Goal: Task Accomplishment & Management: Complete application form

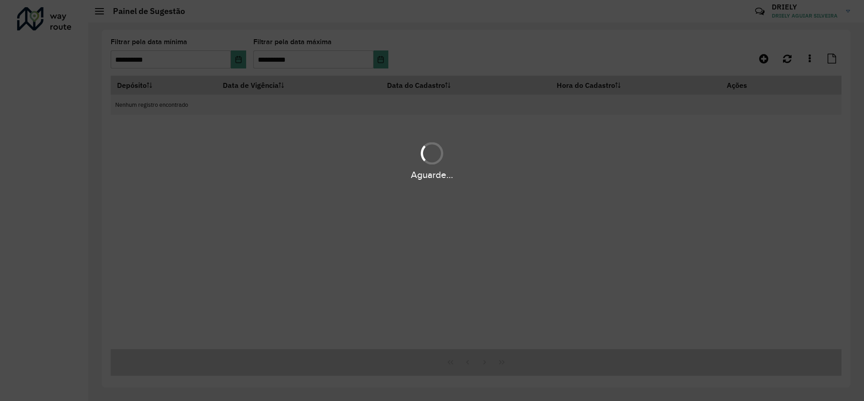
click at [371, 304] on div "Aguarde..." at bounding box center [432, 200] width 864 height 401
click at [350, 114] on div "Aguarde..." at bounding box center [432, 200] width 864 height 401
click at [671, 102] on div "Aguarde..." at bounding box center [432, 200] width 864 height 401
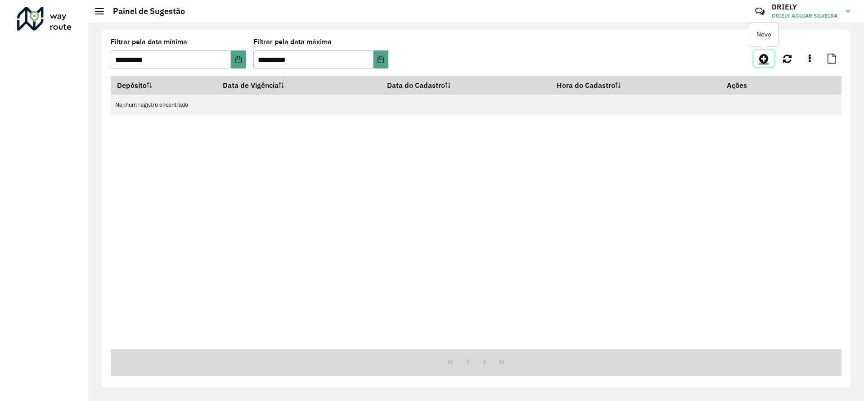
click at [764, 56] on icon at bounding box center [764, 58] width 9 height 11
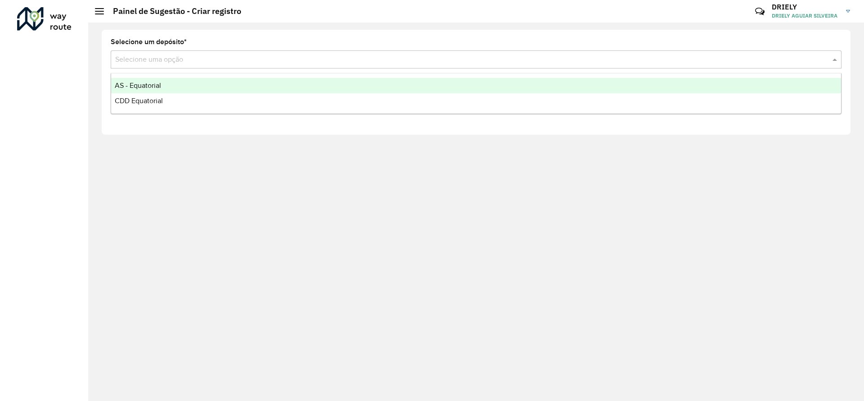
click at [194, 61] on input "text" at bounding box center [467, 59] width 704 height 11
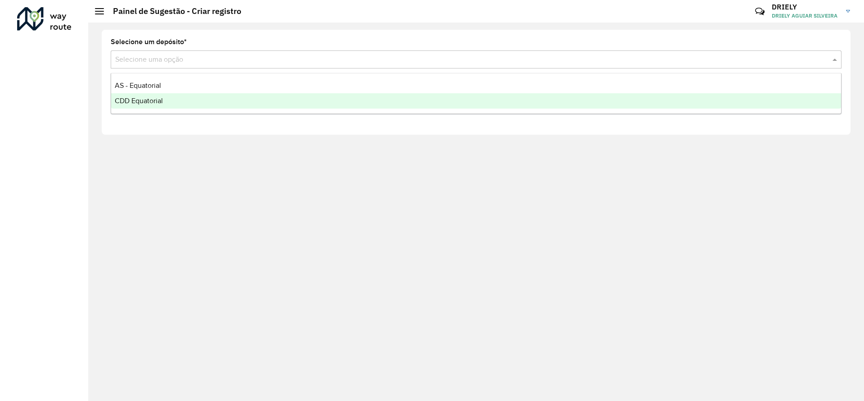
click at [157, 98] on span "CDD Equatorial" at bounding box center [139, 101] width 48 height 8
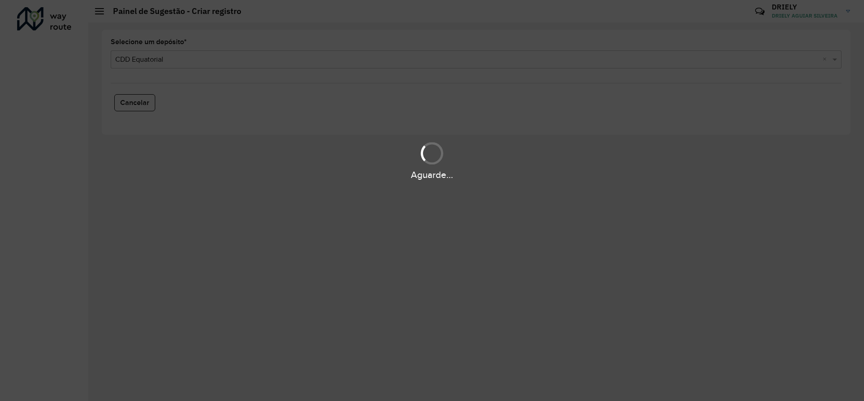
click at [477, 112] on div "Aguarde..." at bounding box center [432, 200] width 864 height 401
click at [328, 190] on div "Aguarde..." at bounding box center [432, 200] width 864 height 401
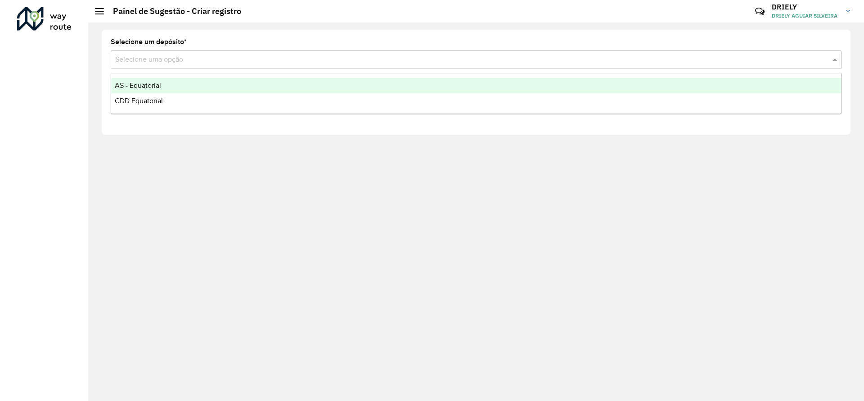
click at [192, 58] on input "text" at bounding box center [467, 59] width 704 height 11
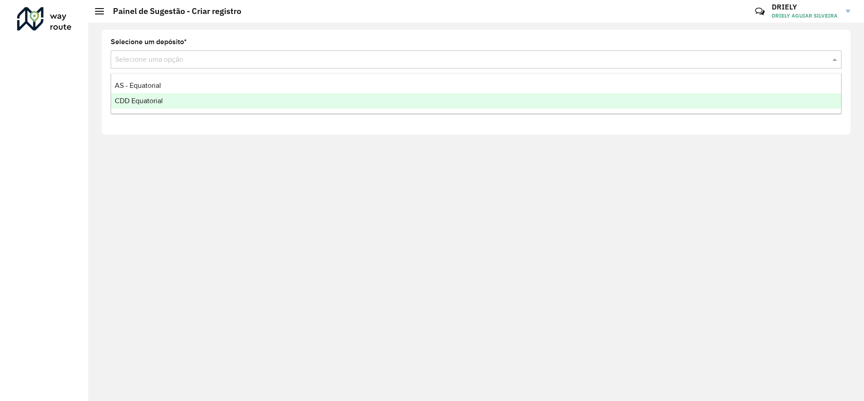
click at [156, 100] on span "CDD Equatorial" at bounding box center [139, 101] width 48 height 8
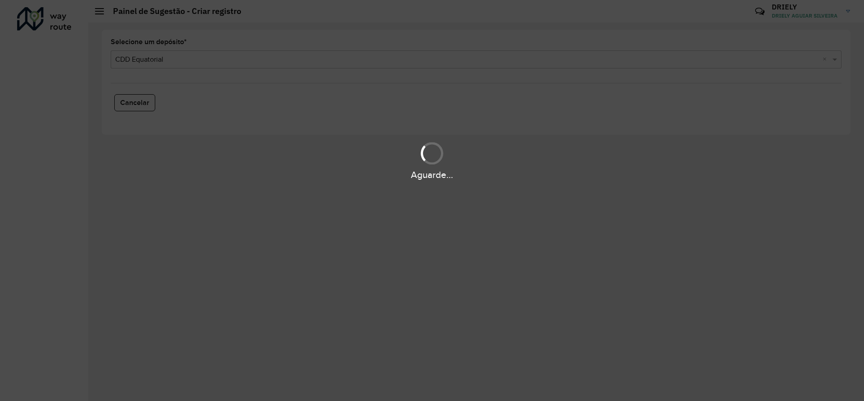
drag, startPoint x: 544, startPoint y: 188, endPoint x: 177, endPoint y: 65, distance: 387.6
click at [177, 65] on div "Aguarde..." at bounding box center [432, 200] width 864 height 401
click at [305, 190] on div "Aguarde..." at bounding box center [432, 200] width 864 height 401
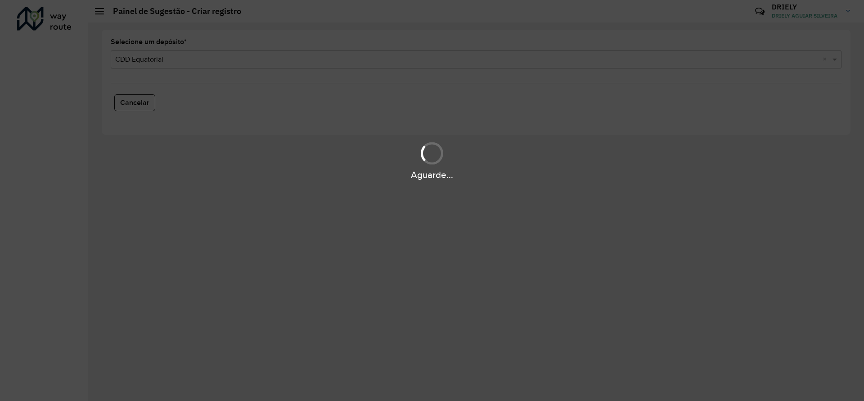
click at [208, 229] on div "Aguarde..." at bounding box center [432, 200] width 864 height 401
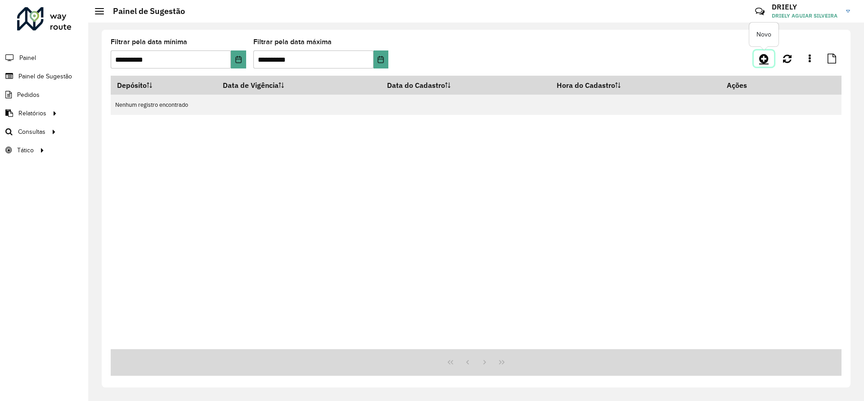
click at [765, 60] on icon at bounding box center [764, 58] width 9 height 11
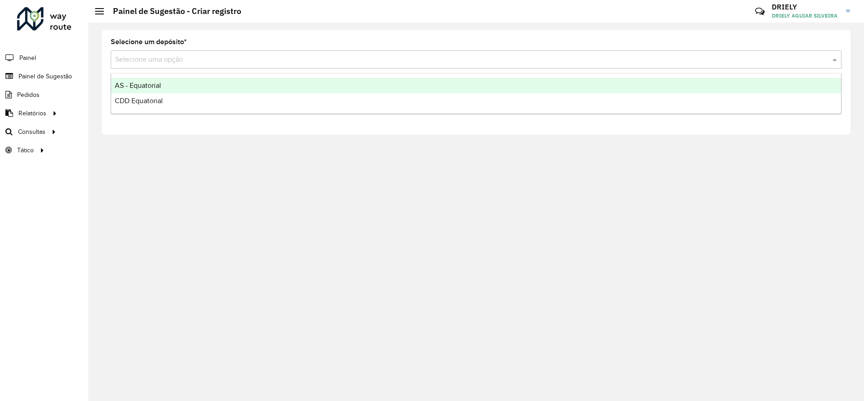
click at [161, 50] on div "Selecione uma opção" at bounding box center [476, 59] width 731 height 18
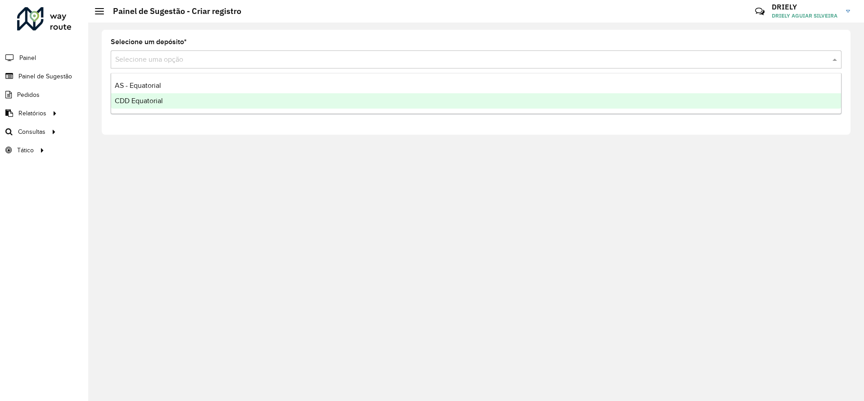
click at [164, 99] on div "CDD Equatorial" at bounding box center [476, 100] width 730 height 15
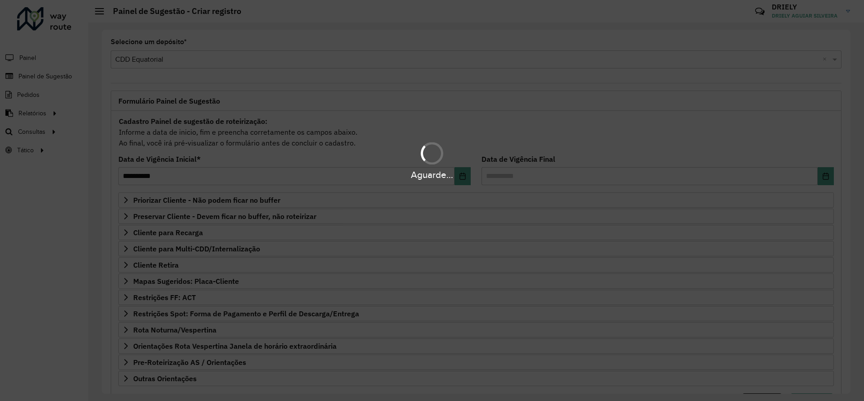
click at [231, 200] on div "Aguarde..." at bounding box center [432, 200] width 864 height 401
click at [223, 201] on div "Aguarde..." at bounding box center [432, 200] width 864 height 401
click at [308, 158] on div "Aguarde..." at bounding box center [432, 160] width 864 height 43
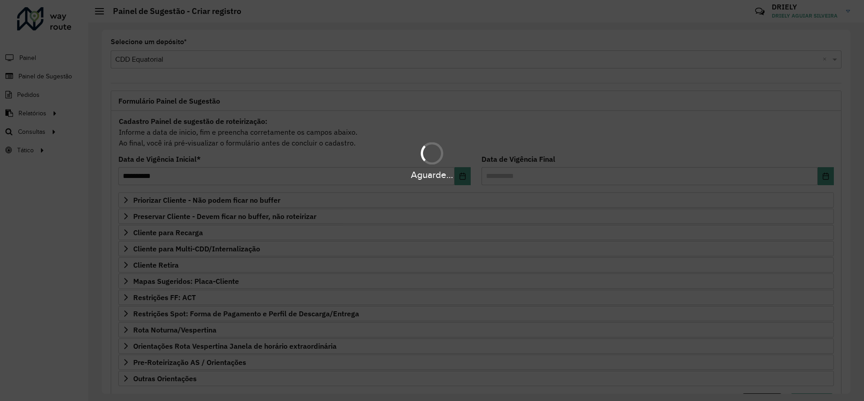
click at [308, 158] on div "Aguarde..." at bounding box center [432, 160] width 864 height 43
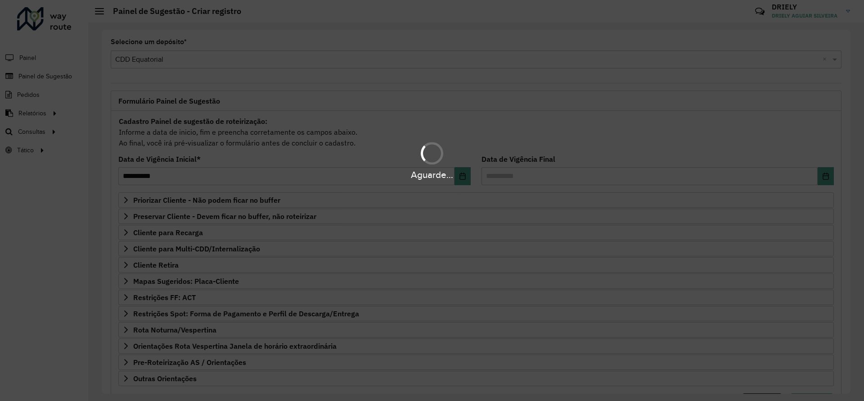
click at [308, 158] on div "Aguarde..." at bounding box center [432, 160] width 864 height 43
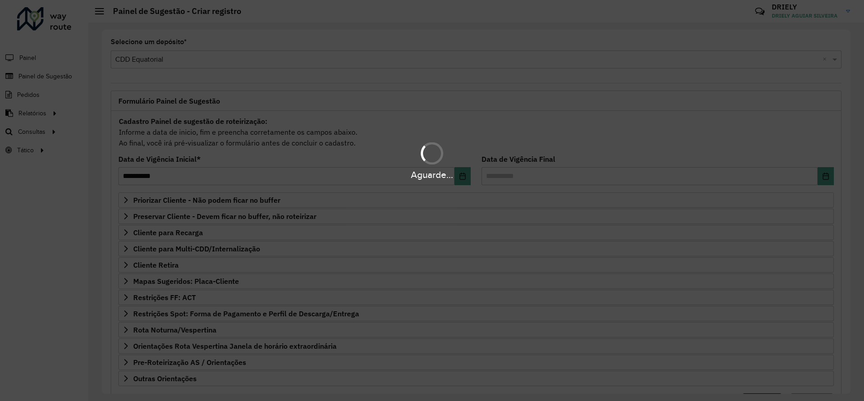
click at [308, 158] on div "Aguarde..." at bounding box center [432, 160] width 864 height 43
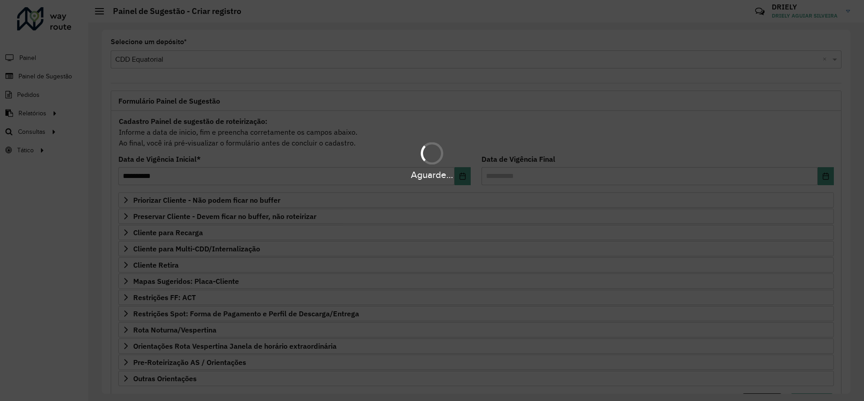
click at [308, 158] on div "Aguarde..." at bounding box center [432, 160] width 864 height 43
click at [509, 170] on div "Aguarde..." at bounding box center [432, 174] width 864 height 14
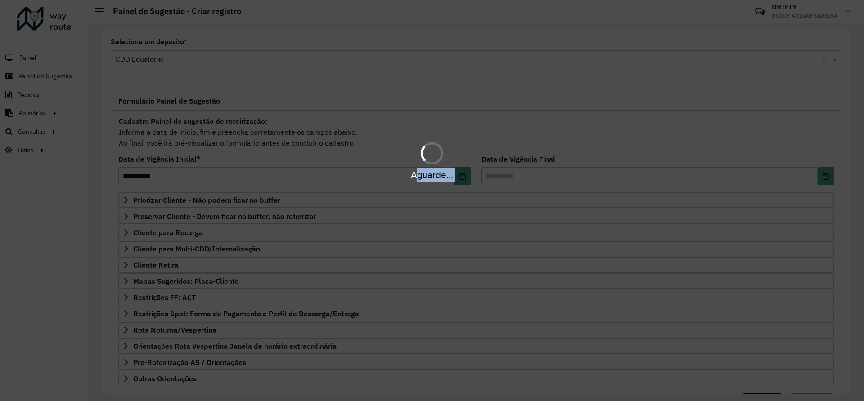
click at [509, 170] on div "Aguarde..." at bounding box center [432, 174] width 864 height 14
click at [381, 256] on div "Aguarde..." at bounding box center [432, 200] width 864 height 401
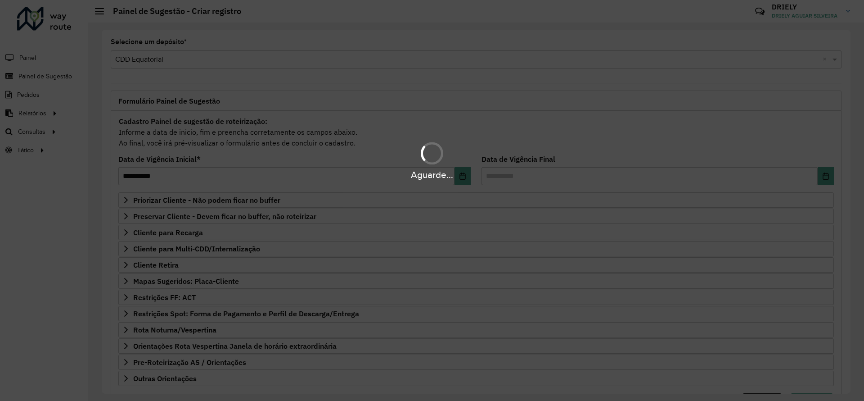
click at [381, 256] on div "Aguarde..." at bounding box center [432, 200] width 864 height 401
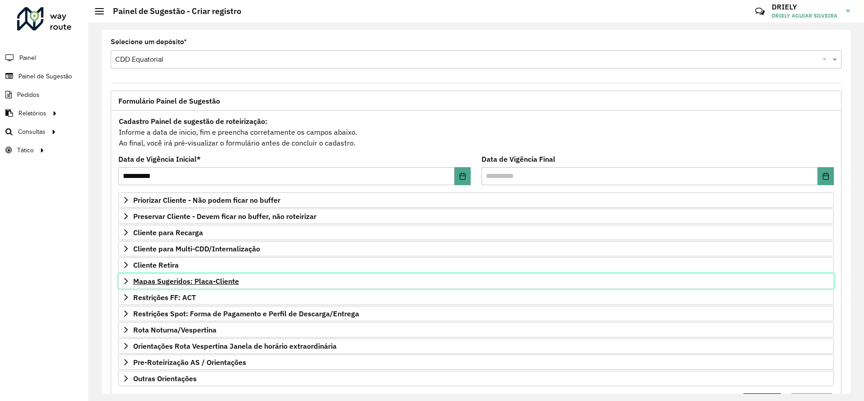
click at [227, 281] on span "Mapas Sugeridos: Placa-Cliente" at bounding box center [186, 280] width 106 height 7
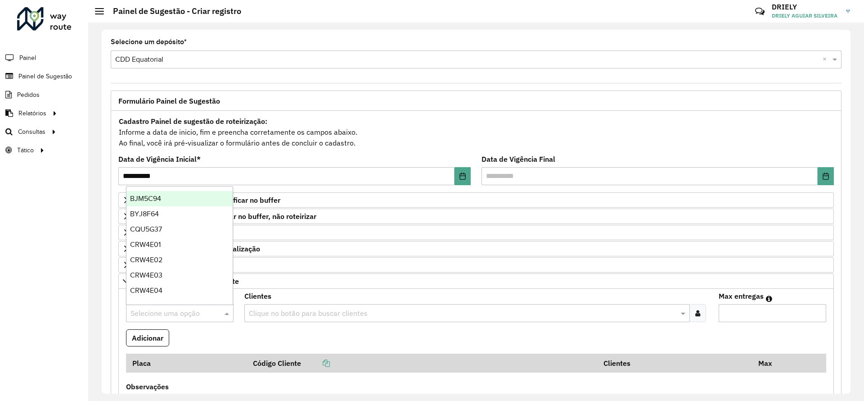
click at [160, 312] on input "text" at bounding box center [171, 313] width 81 height 11
type input "***"
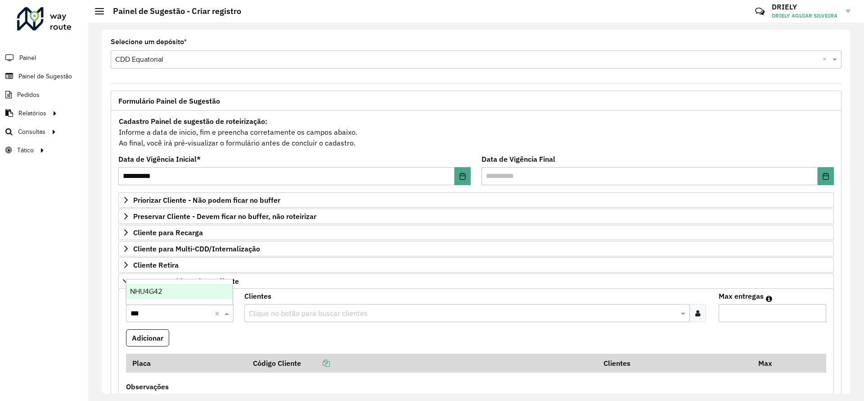
click at [142, 287] on span "NHU4G42" at bounding box center [146, 291] width 32 height 8
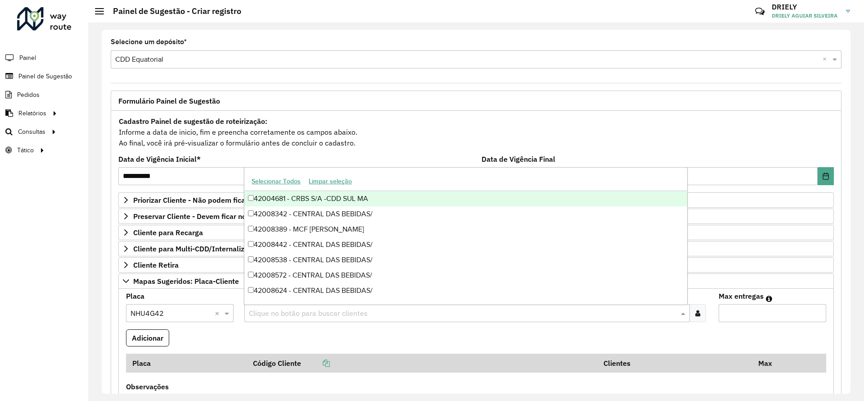
click at [286, 306] on div "Clique no botão para buscar clientes" at bounding box center [466, 313] width 445 height 18
paste input "*****"
type input "*****"
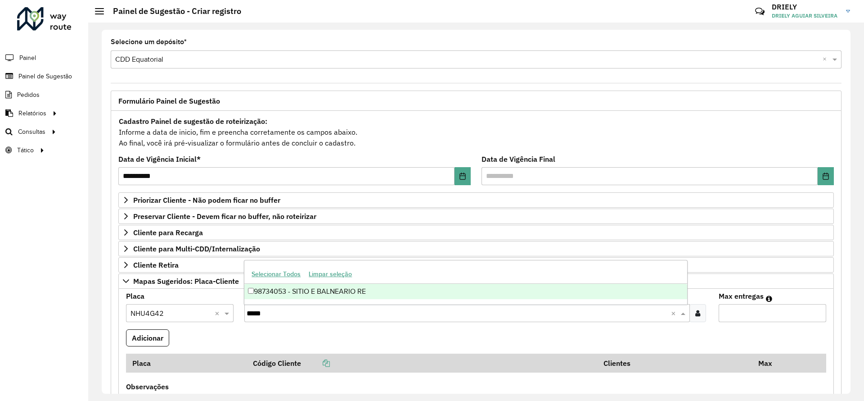
click at [304, 294] on div "98734053 - SITIO E BALNEARIO RE" at bounding box center [465, 291] width 443 height 15
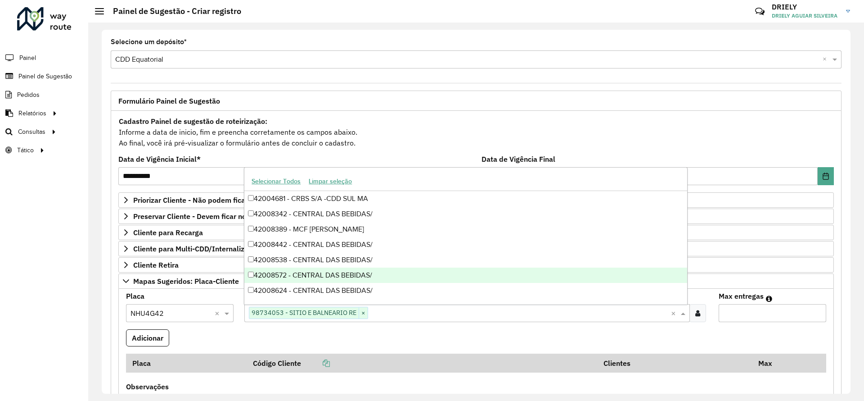
paste input "*****"
type input "*****"
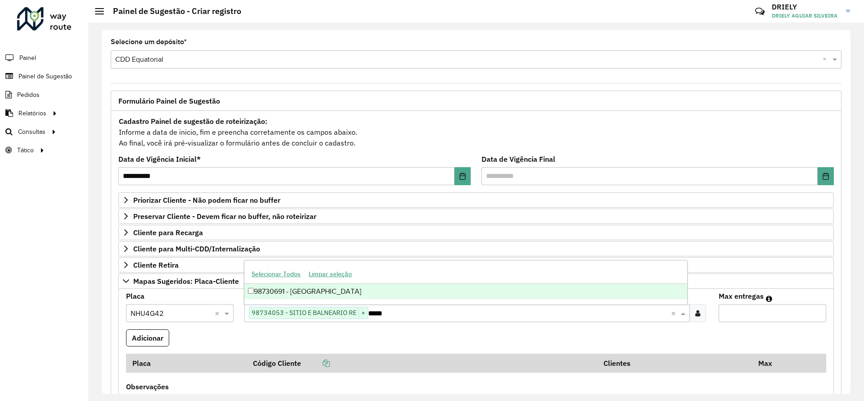
click at [325, 292] on div "98730691 - [GEOGRAPHIC_DATA]" at bounding box center [465, 291] width 443 height 15
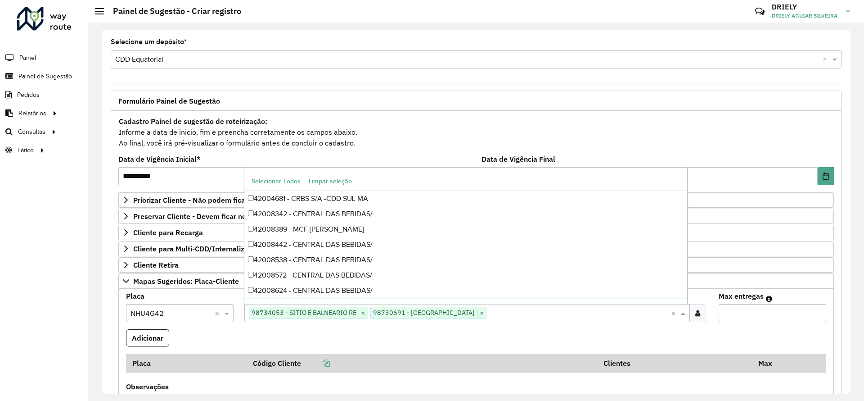
click at [740, 313] on input "Max entregas" at bounding box center [773, 313] width 108 height 18
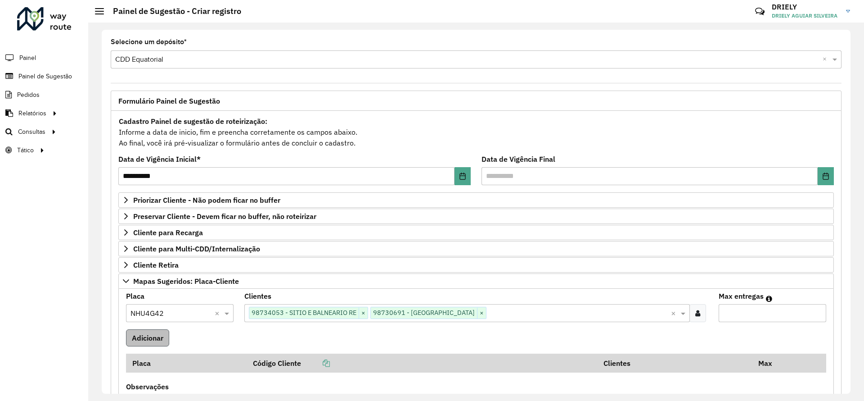
type input "*"
click at [158, 340] on button "Adicionar" at bounding box center [147, 337] width 43 height 17
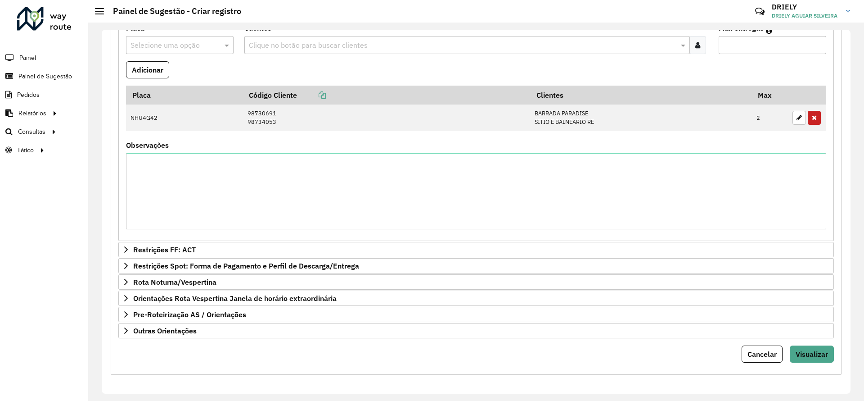
scroll to position [269, 0]
click at [807, 351] on span "Visualizar" at bounding box center [812, 352] width 32 height 9
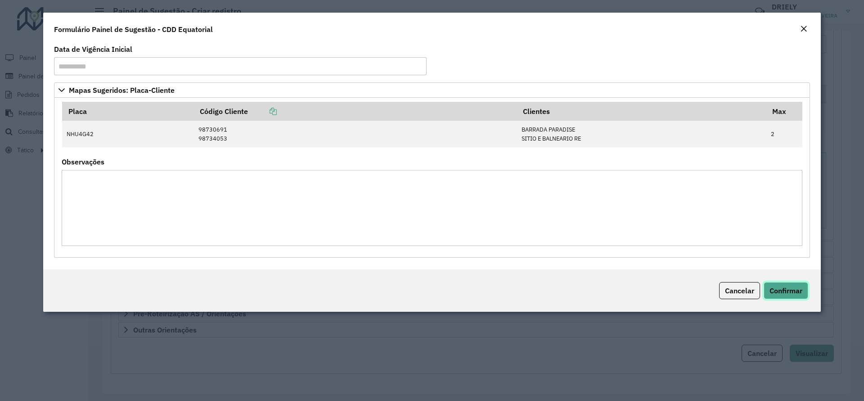
click at [779, 286] on span "Confirmar" at bounding box center [786, 290] width 33 height 9
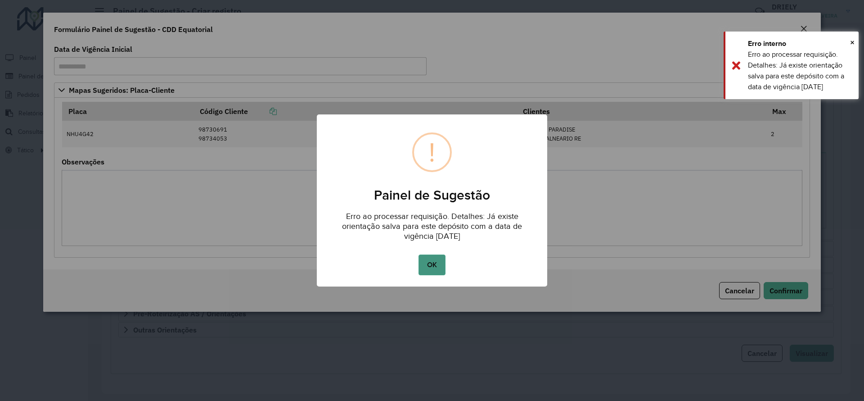
click at [428, 263] on button "OK" at bounding box center [432, 264] width 27 height 21
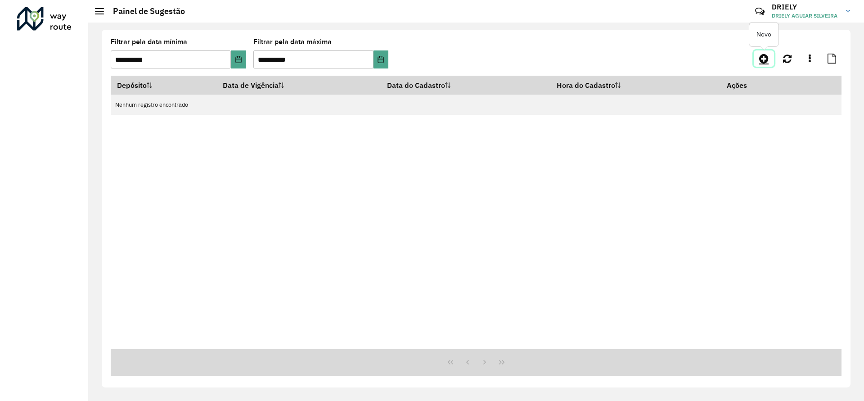
click at [763, 57] on icon at bounding box center [764, 58] width 9 height 11
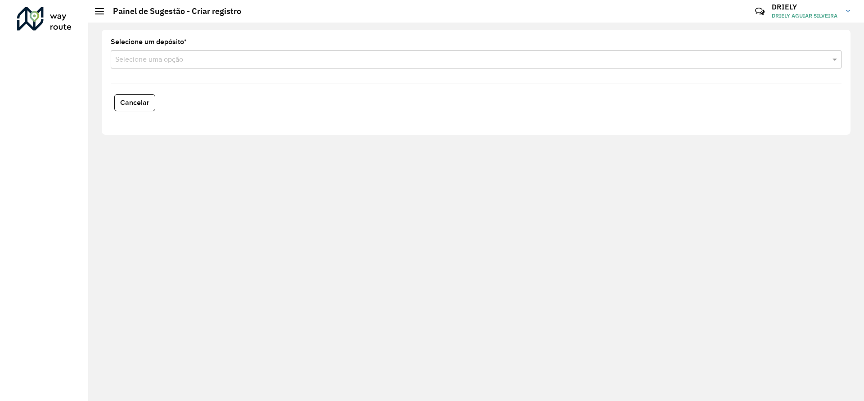
click at [159, 59] on input "text" at bounding box center [467, 59] width 704 height 11
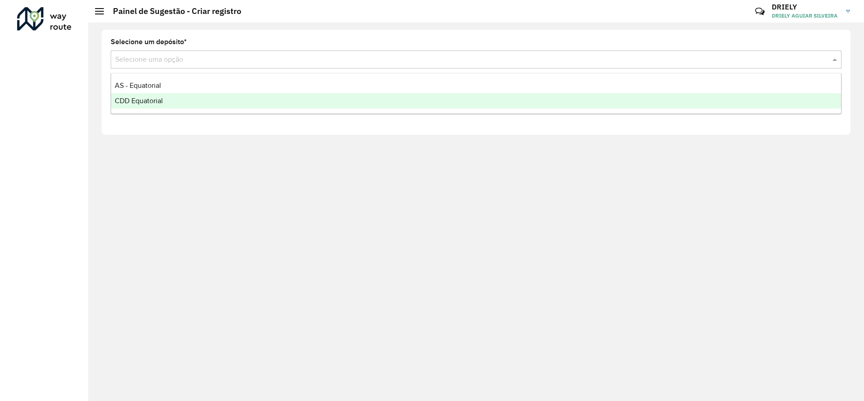
click at [145, 102] on span "CDD Equatorial" at bounding box center [139, 101] width 48 height 8
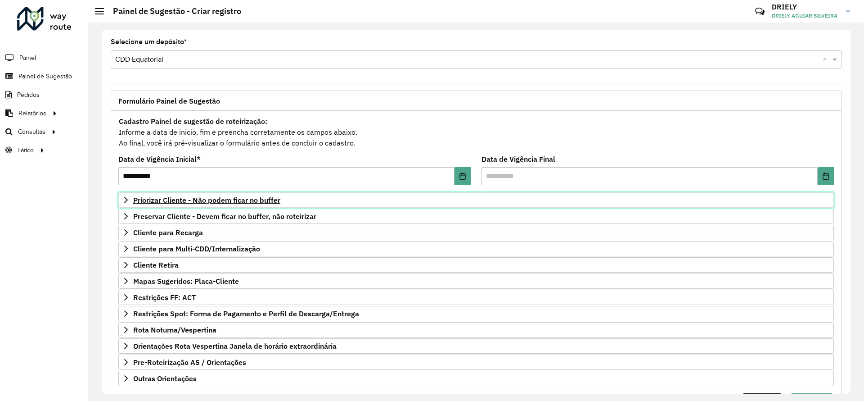
click at [226, 200] on span "Priorizar Cliente - Não podem ficar no buffer" at bounding box center [206, 199] width 147 height 7
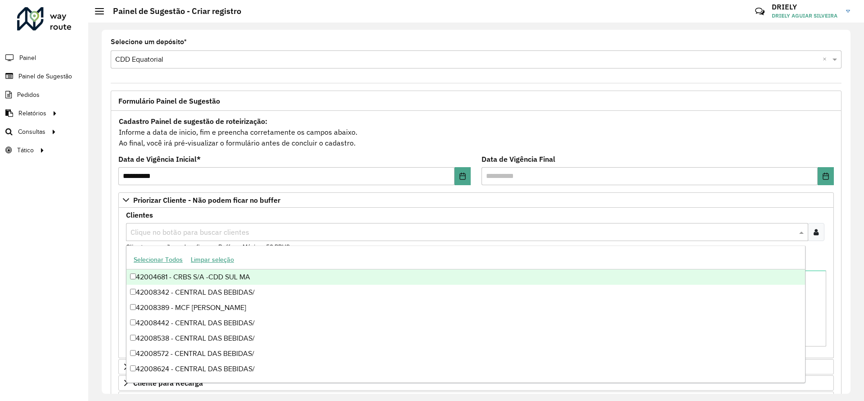
click at [197, 229] on input "text" at bounding box center [462, 232] width 669 height 11
click at [816, 233] on icon at bounding box center [816, 231] width 5 height 7
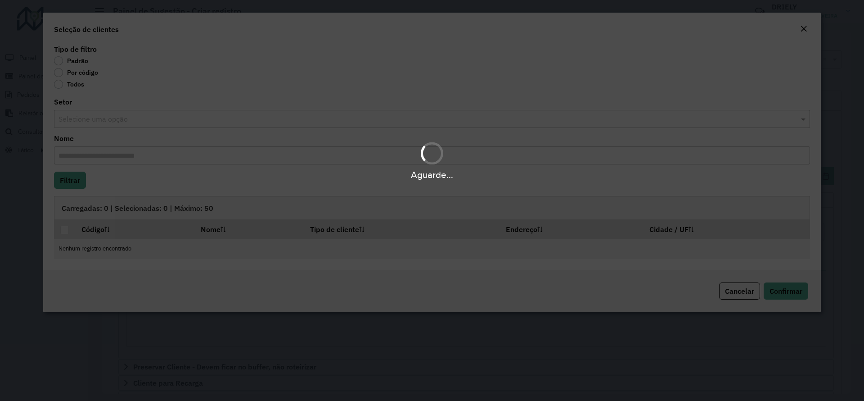
click at [58, 72] on div "Aguarde..." at bounding box center [432, 200] width 864 height 401
click at [60, 75] on div "Aguarde..." at bounding box center [432, 200] width 864 height 401
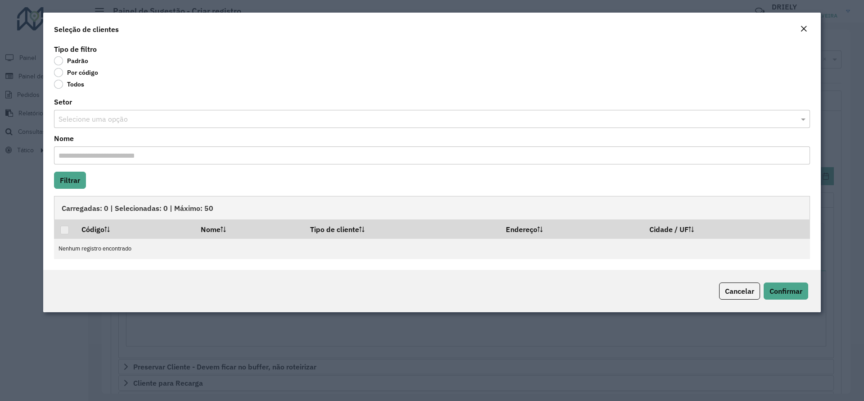
click at [61, 70] on label "Por código" at bounding box center [76, 72] width 44 height 9
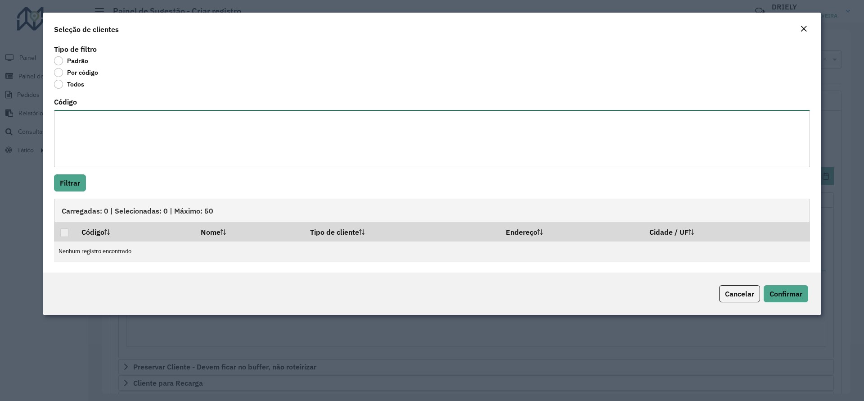
click at [124, 119] on textarea "Código" at bounding box center [432, 138] width 756 height 57
paste textarea "***** ***** **** ***** ***** *****"
paste textarea "***** *****"
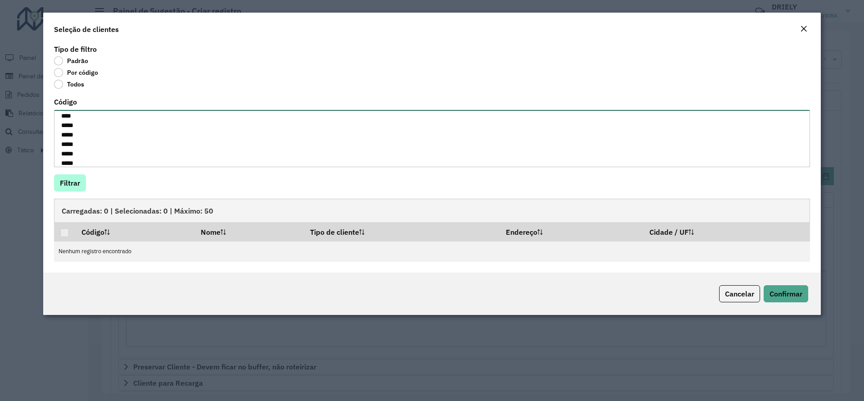
type textarea "***** ***** **** ***** ***** ***** ***** *****"
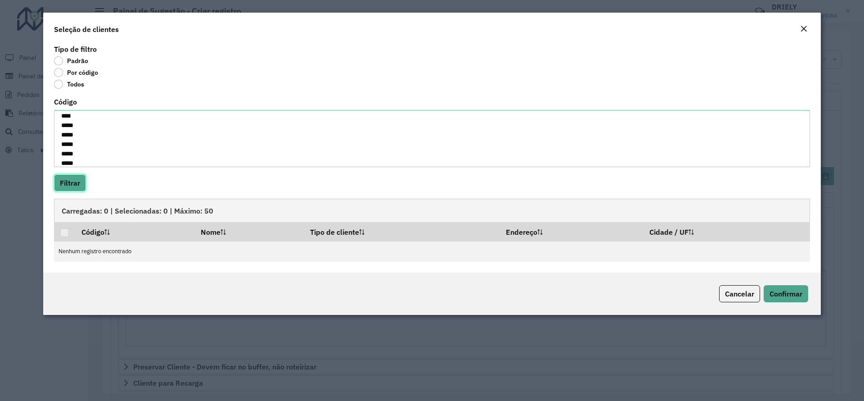
click at [66, 186] on button "Filtrar" at bounding box center [70, 182] width 32 height 17
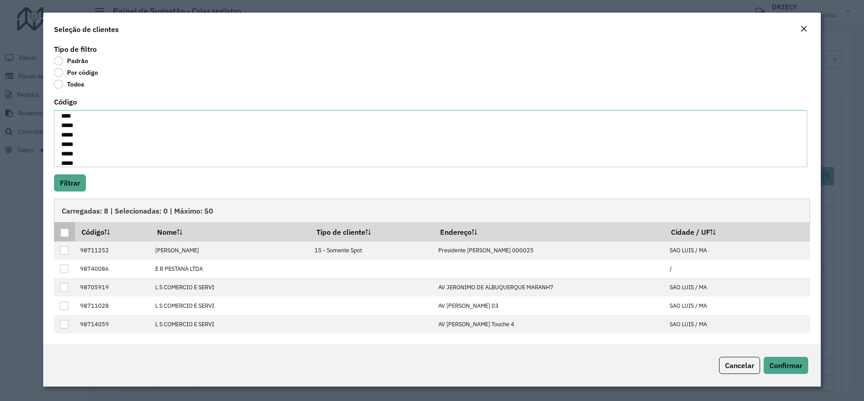
click at [70, 235] on th at bounding box center [64, 231] width 21 height 19
click at [64, 235] on div at bounding box center [64, 232] width 9 height 9
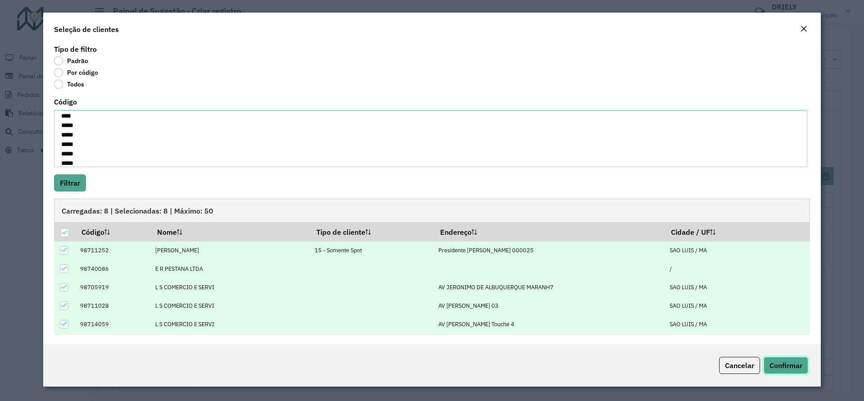
click at [791, 363] on span "Confirmar" at bounding box center [786, 365] width 33 height 9
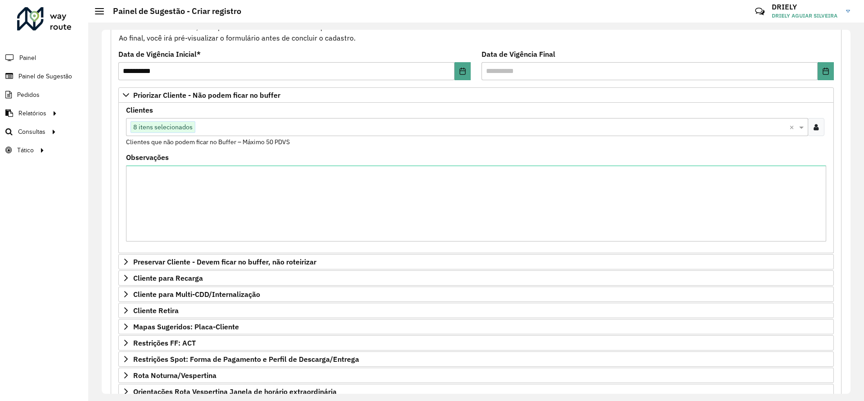
scroll to position [199, 0]
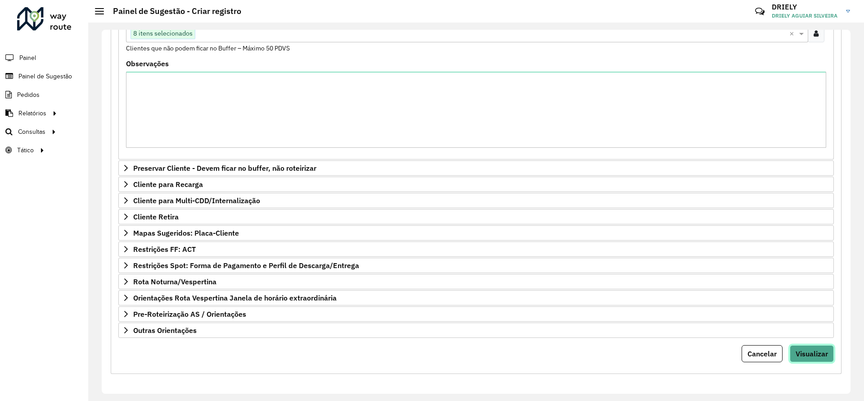
click at [810, 349] on span "Visualizar" at bounding box center [812, 353] width 32 height 9
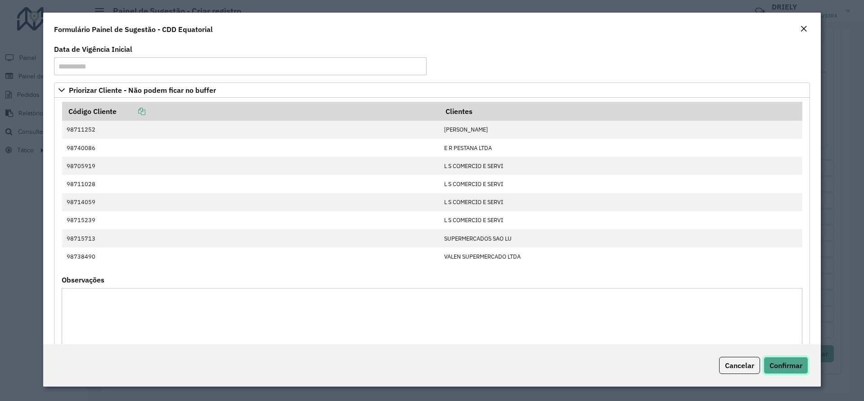
click at [789, 361] on span "Confirmar" at bounding box center [786, 365] width 33 height 9
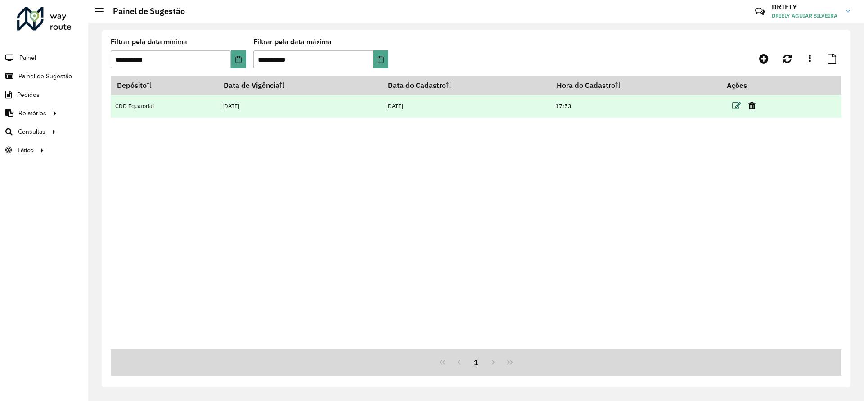
click at [737, 108] on icon at bounding box center [737, 105] width 9 height 9
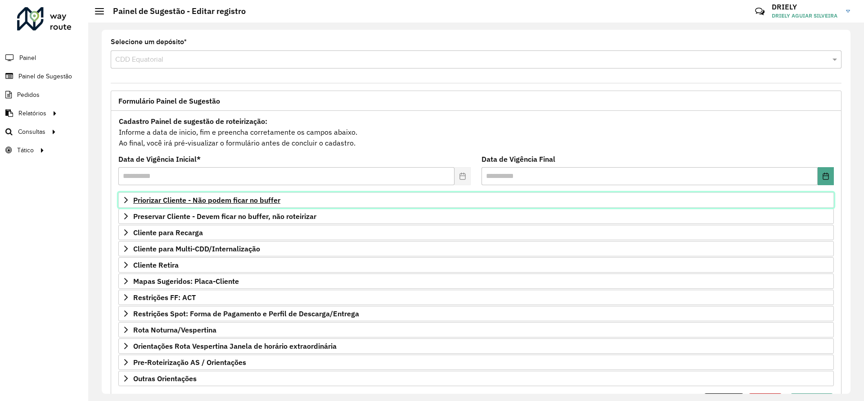
click at [236, 199] on span "Priorizar Cliente - Não podem ficar no buffer" at bounding box center [206, 199] width 147 height 7
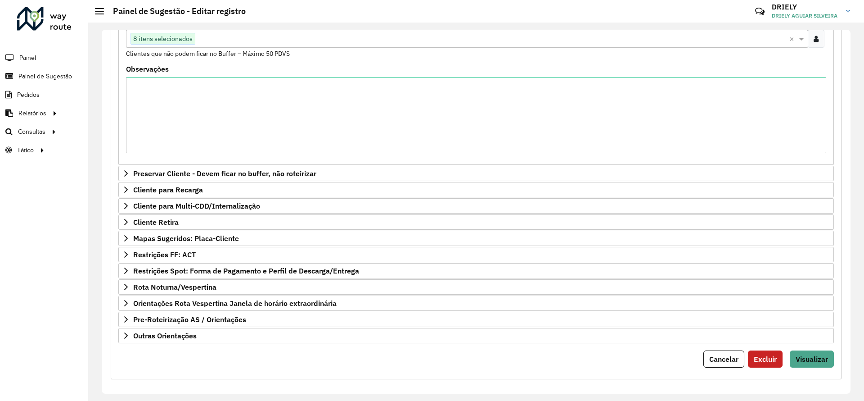
scroll to position [199, 0]
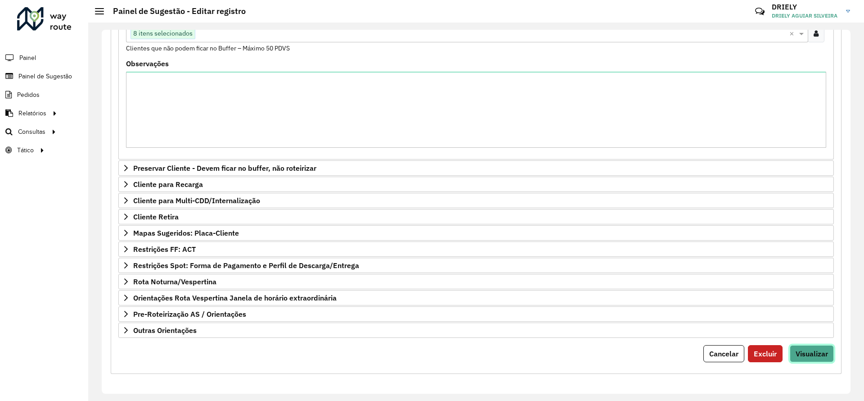
click at [810, 355] on span "Visualizar" at bounding box center [812, 353] width 32 height 9
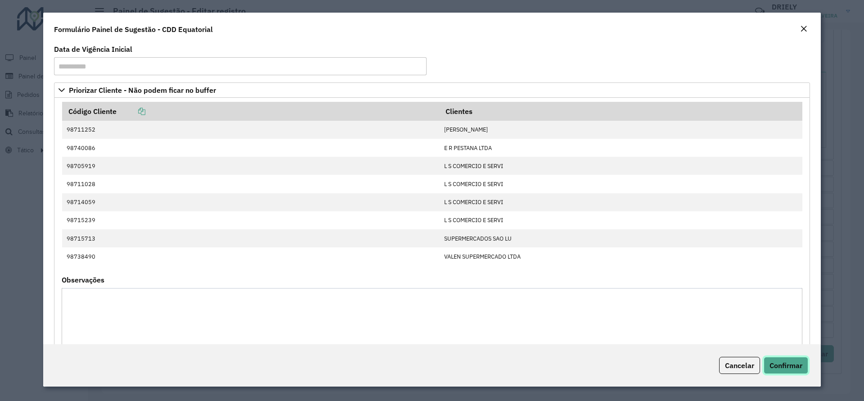
click at [789, 361] on span "Confirmar" at bounding box center [786, 365] width 33 height 9
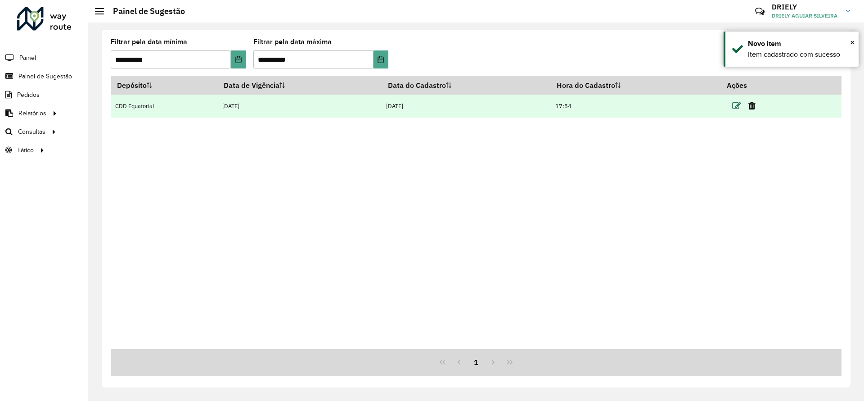
click at [737, 104] on icon at bounding box center [737, 105] width 9 height 9
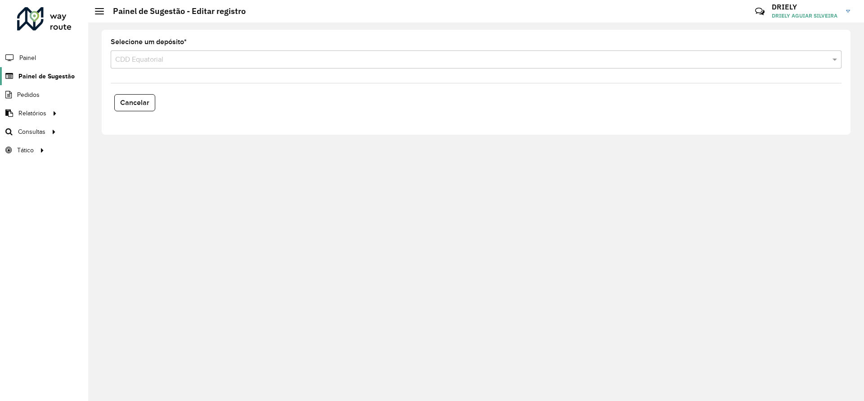
click at [60, 81] on link "Painel de Sugestão" at bounding box center [37, 76] width 75 height 18
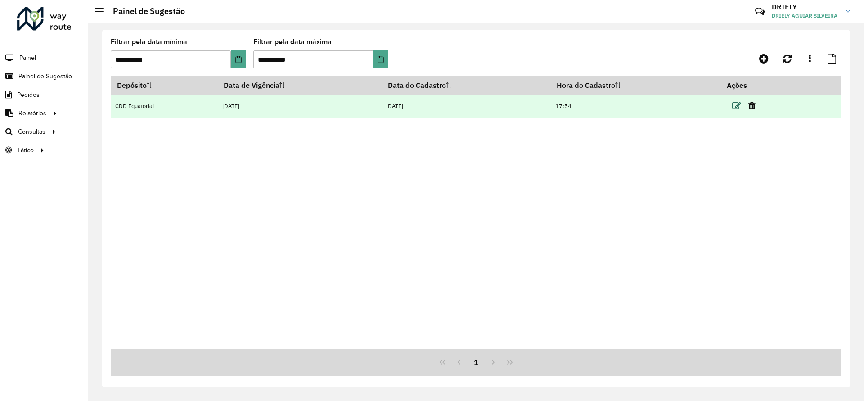
click at [742, 104] on icon at bounding box center [737, 105] width 9 height 9
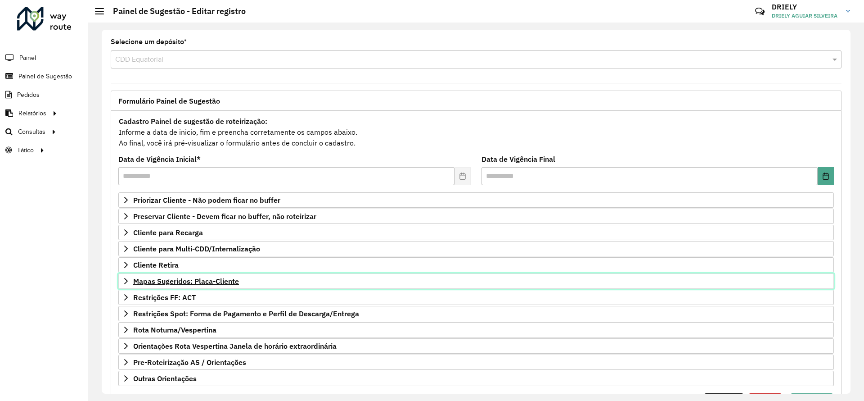
click at [205, 282] on span "Mapas Sugeridos: Placa-Cliente" at bounding box center [186, 280] width 106 height 7
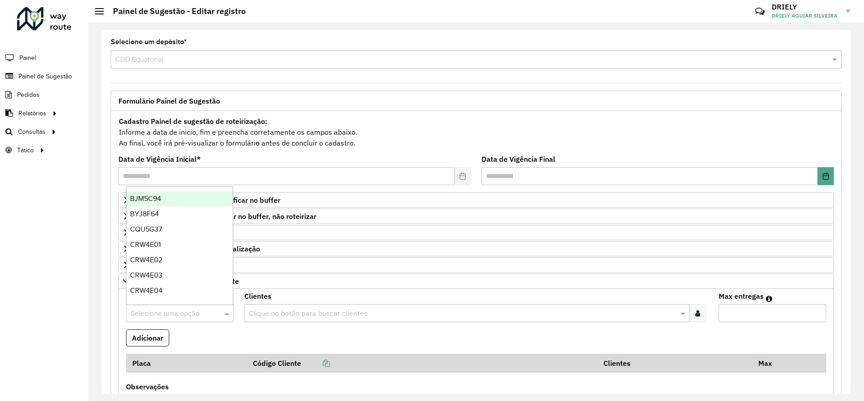
click at [170, 313] on input "text" at bounding box center [171, 313] width 81 height 11
type input "***"
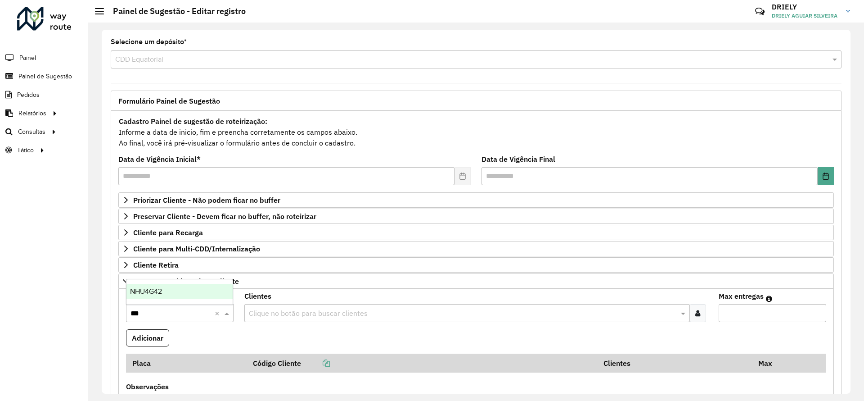
click at [146, 288] on span "NHU4G42" at bounding box center [146, 291] width 32 height 8
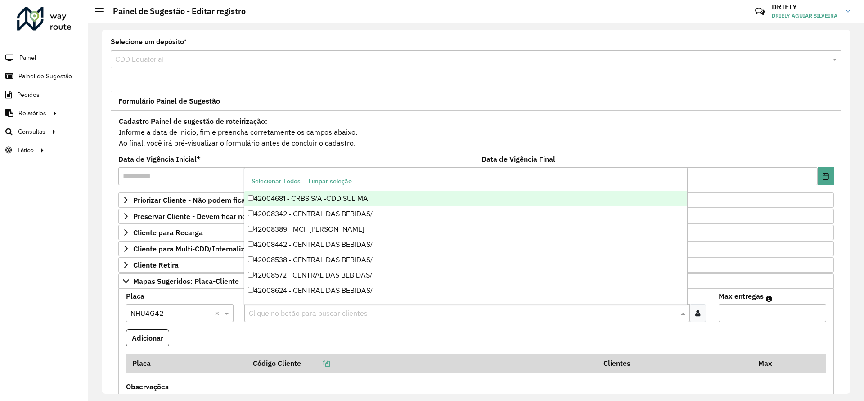
click at [280, 311] on input "text" at bounding box center [463, 313] width 432 height 11
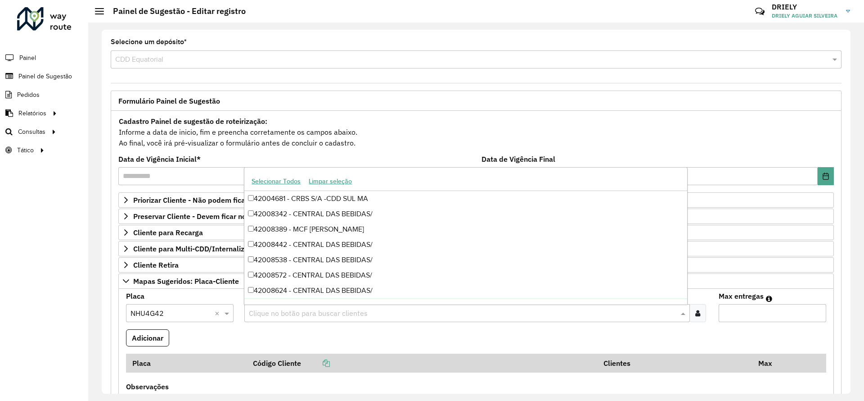
paste input "*****"
type input "*****"
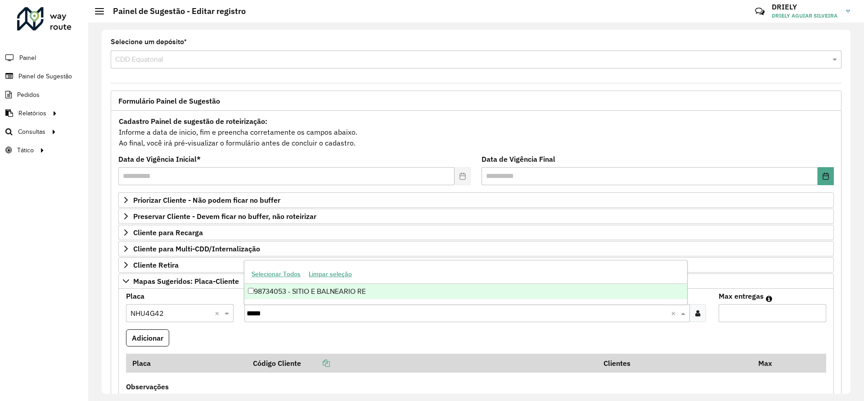
click at [307, 294] on div "98734053 - SITIO E BALNEARIO RE" at bounding box center [465, 291] width 443 height 15
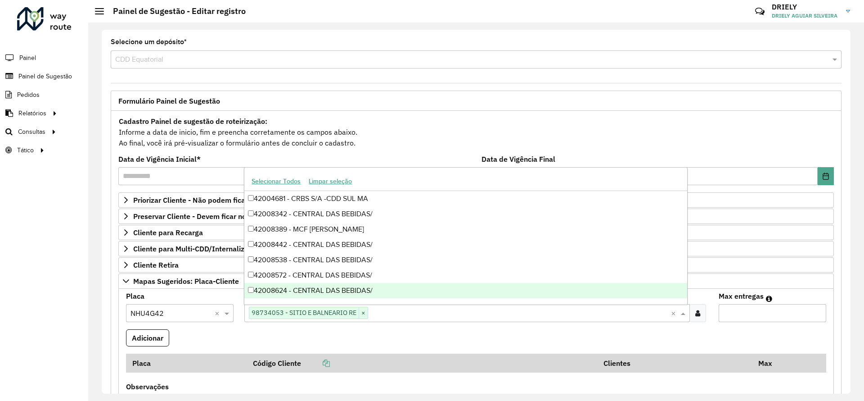
paste input "*****"
type input "*****"
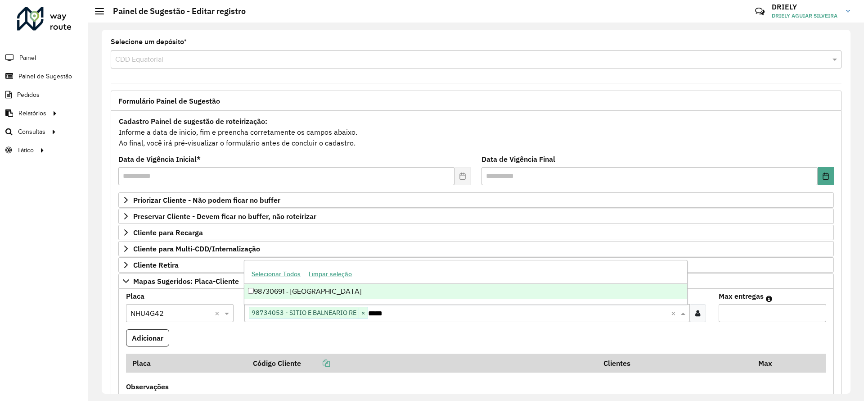
click at [316, 293] on div "98730691 - [GEOGRAPHIC_DATA]" at bounding box center [465, 291] width 443 height 15
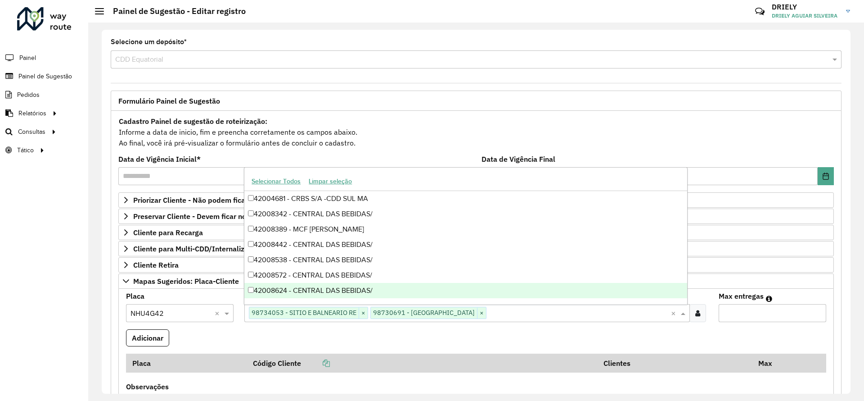
click at [751, 309] on input "Max entregas" at bounding box center [773, 313] width 108 height 18
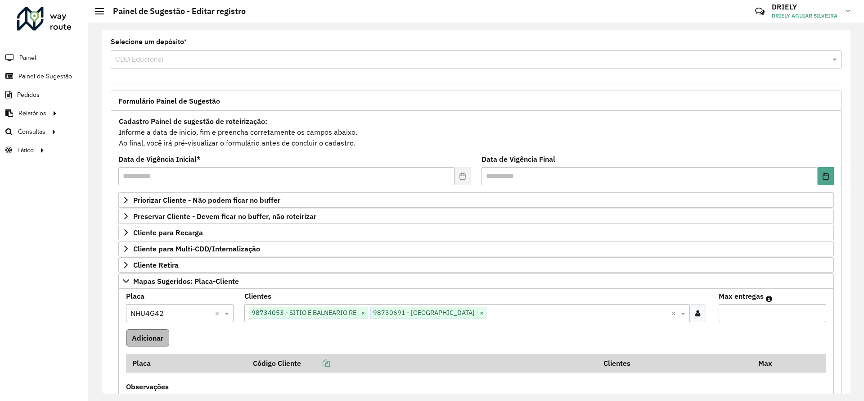
type input "*"
click at [157, 338] on button "Adicionar" at bounding box center [147, 337] width 43 height 17
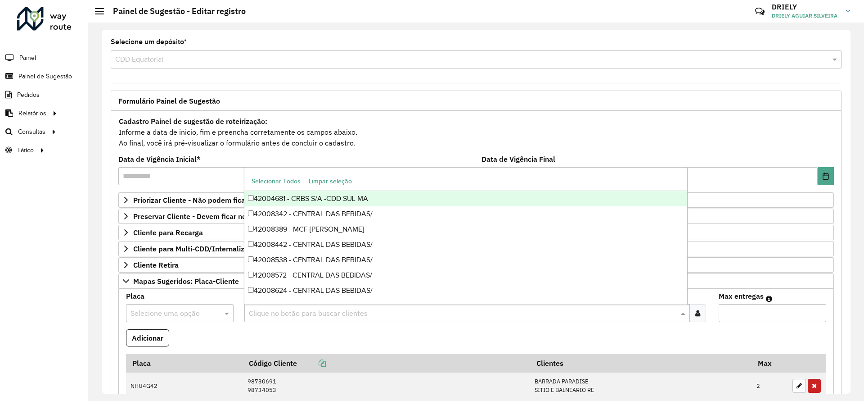
click at [324, 310] on input "text" at bounding box center [463, 313] width 432 height 11
paste input "****"
type input "****"
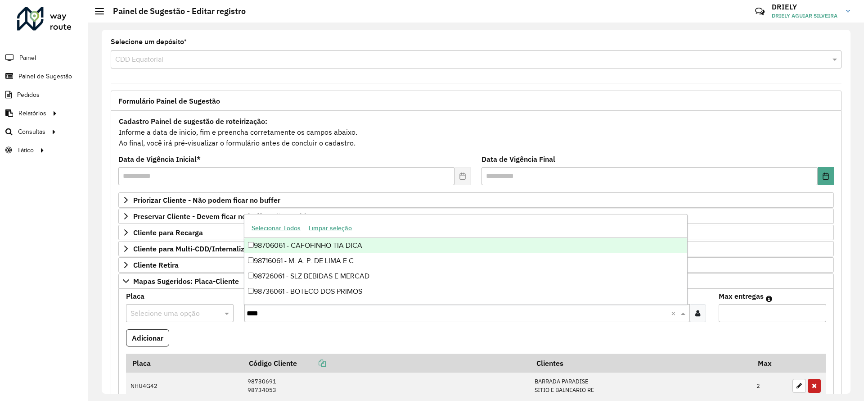
click at [292, 247] on div "98706061 - CAFOFINHO TIA DICA" at bounding box center [465, 245] width 443 height 15
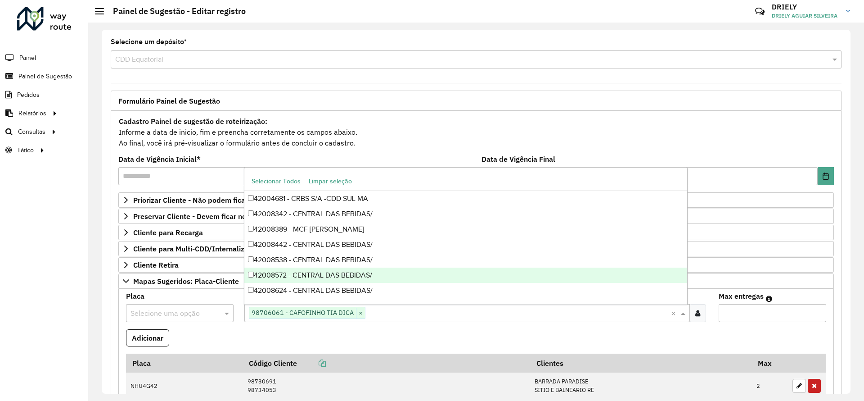
click at [174, 312] on input "text" at bounding box center [171, 313] width 81 height 11
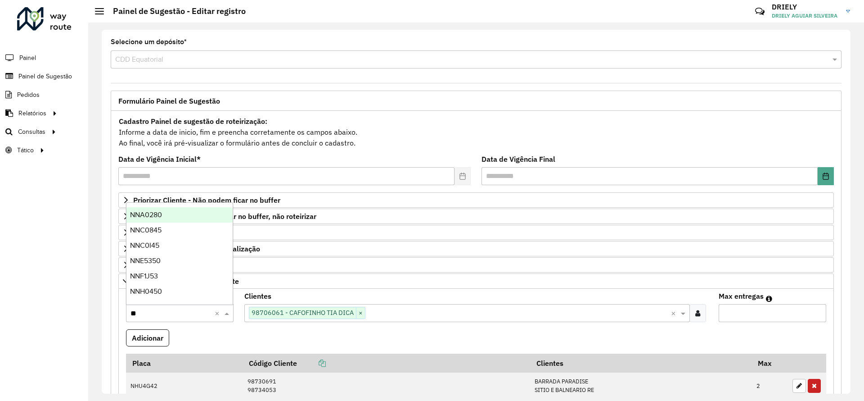
type input "***"
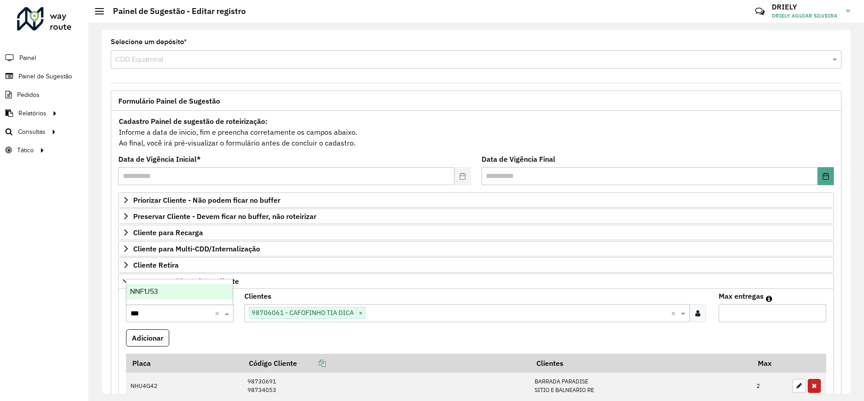
click at [148, 290] on span "NNF1J53" at bounding box center [144, 291] width 28 height 8
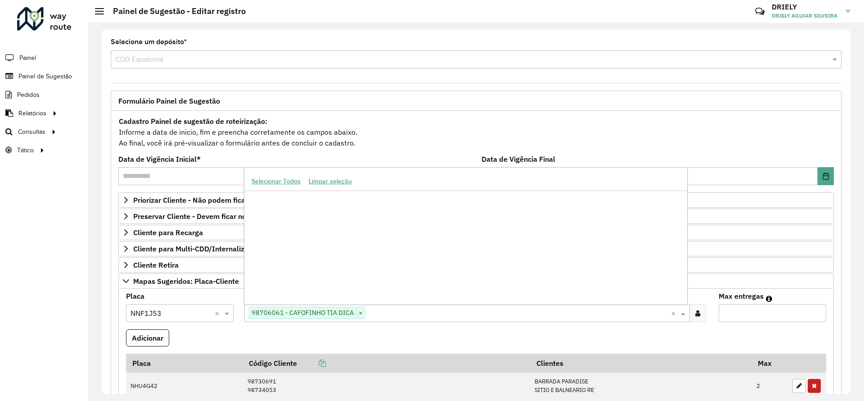
click at [406, 307] on div "Clique no botão para buscar clientes 98706061 - CAFOFINHO TIA DICA ×" at bounding box center [457, 312] width 426 height 17
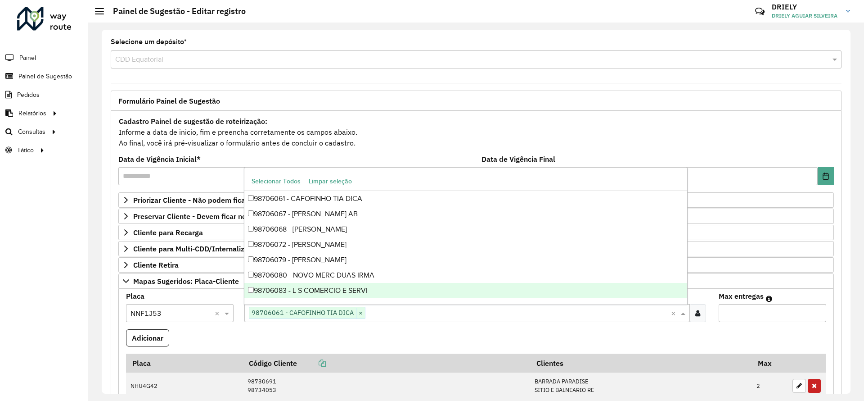
paste input "*****"
type input "*****"
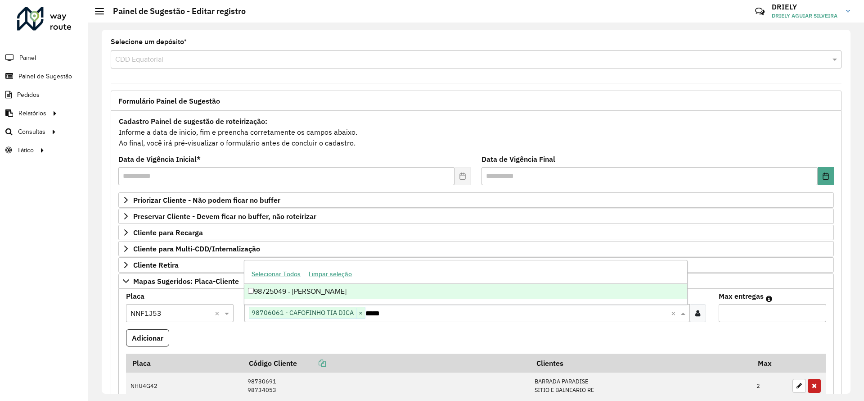
click at [336, 289] on div "98725049 - [PERSON_NAME]" at bounding box center [465, 291] width 443 height 15
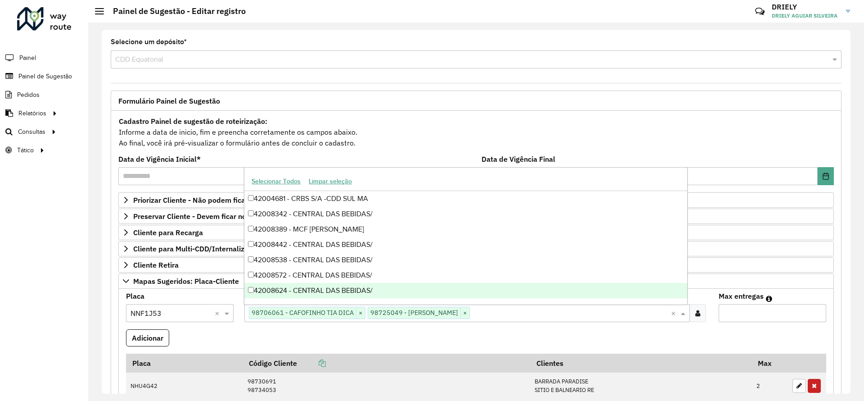
paste input "****"
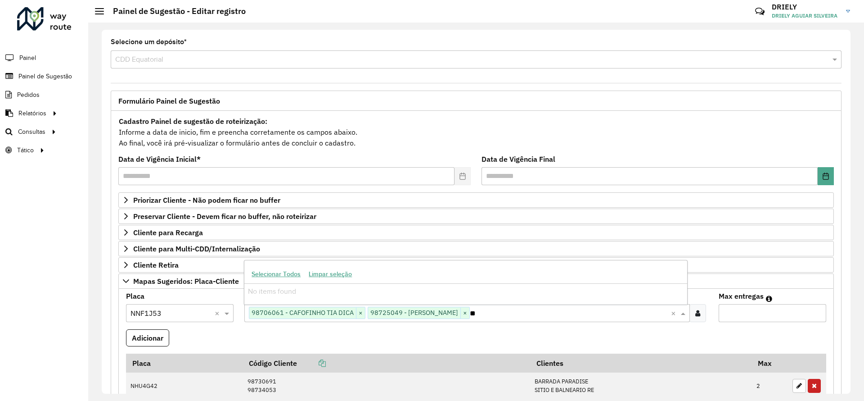
type input "*"
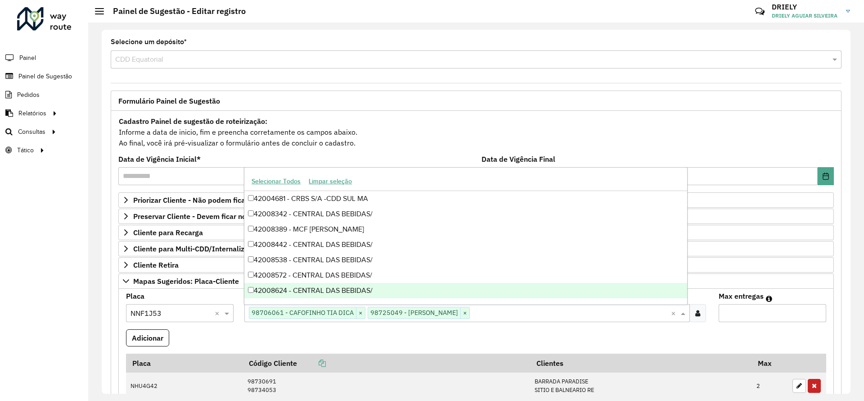
paste input "*****"
type input "*****"
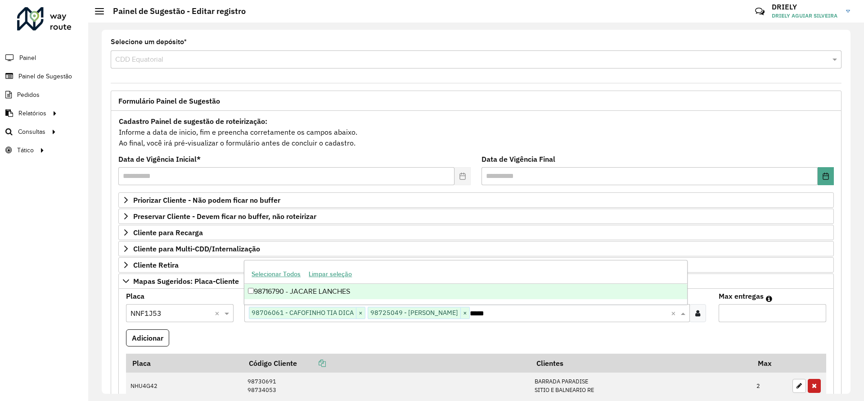
click at [335, 295] on div "98716790 - JACARE LANCHES" at bounding box center [465, 291] width 443 height 15
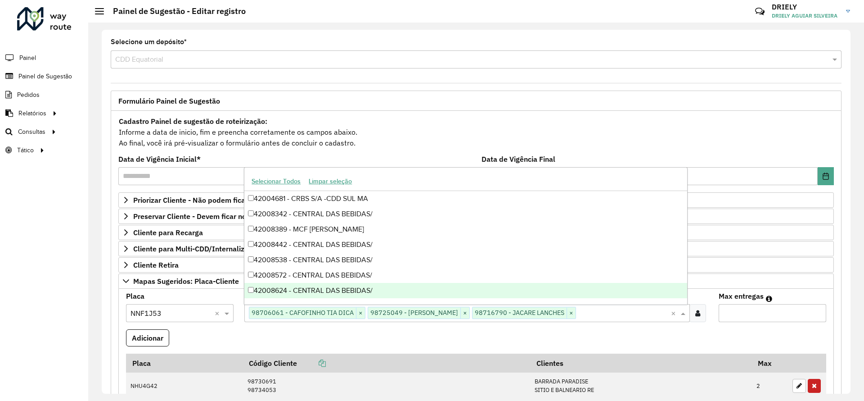
click at [741, 308] on input "Max entregas" at bounding box center [773, 313] width 108 height 18
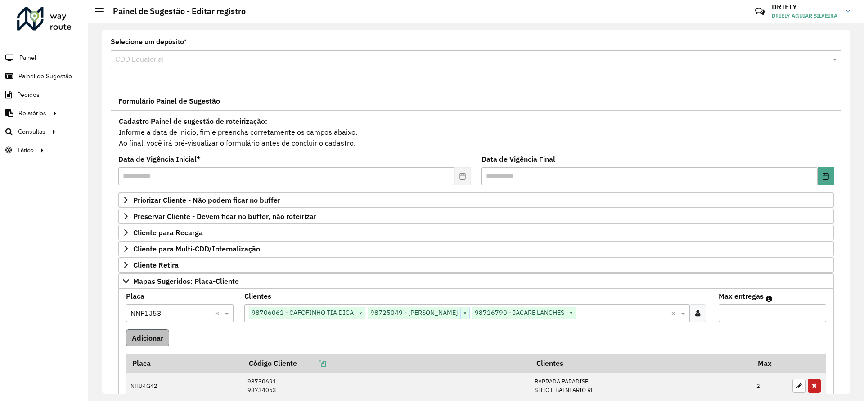
type input "*"
click at [164, 341] on button "Adicionar" at bounding box center [147, 337] width 43 height 17
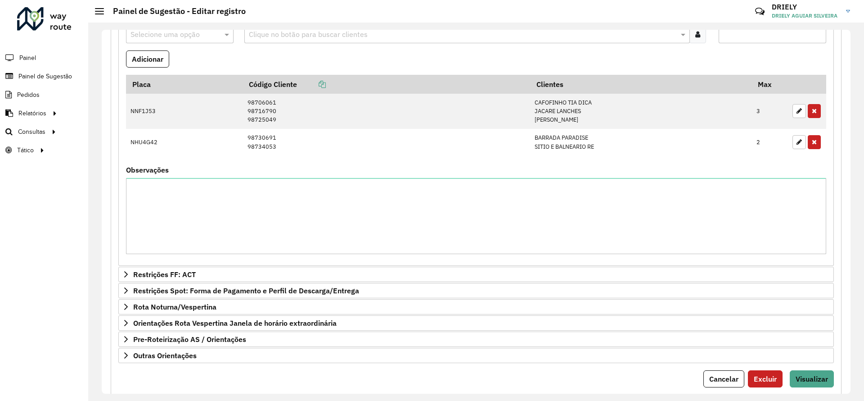
scroll to position [304, 0]
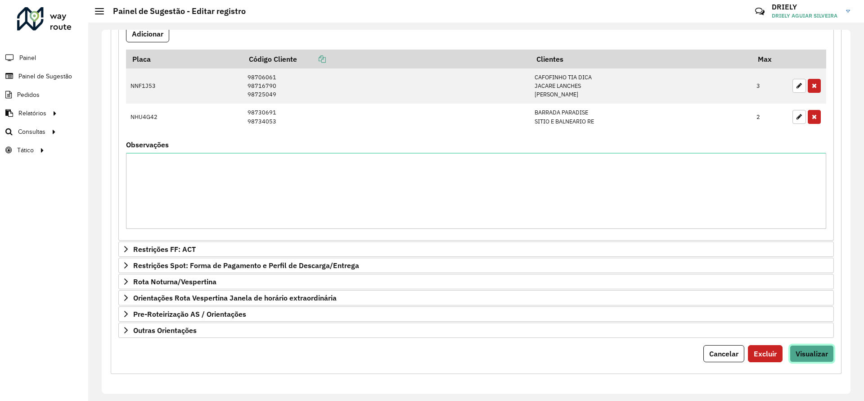
click at [815, 345] on button "Visualizar" at bounding box center [812, 353] width 44 height 17
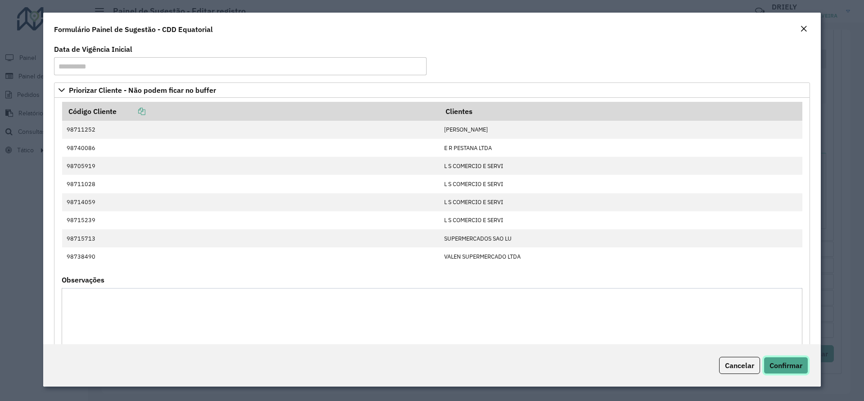
click at [779, 361] on span "Confirmar" at bounding box center [786, 365] width 33 height 9
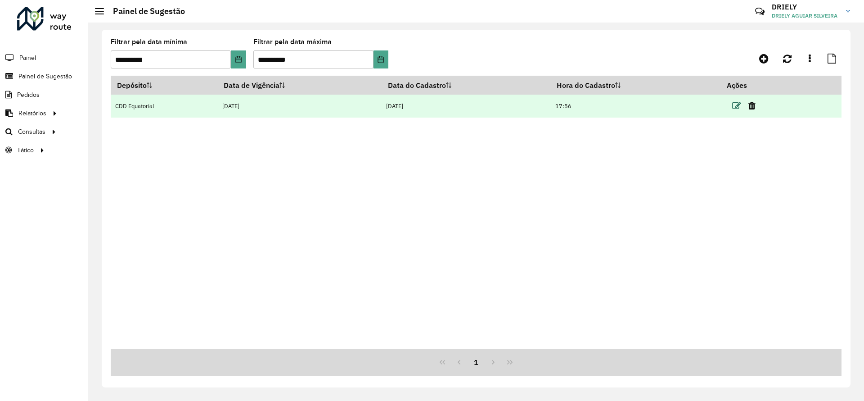
click at [739, 105] on icon at bounding box center [737, 105] width 9 height 9
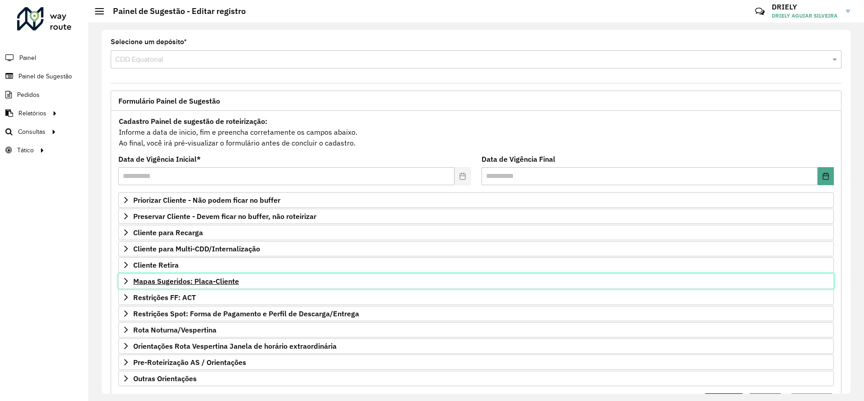
click at [218, 279] on span "Mapas Sugeridos: Placa-Cliente" at bounding box center [186, 280] width 106 height 7
